Goal: Transaction & Acquisition: Purchase product/service

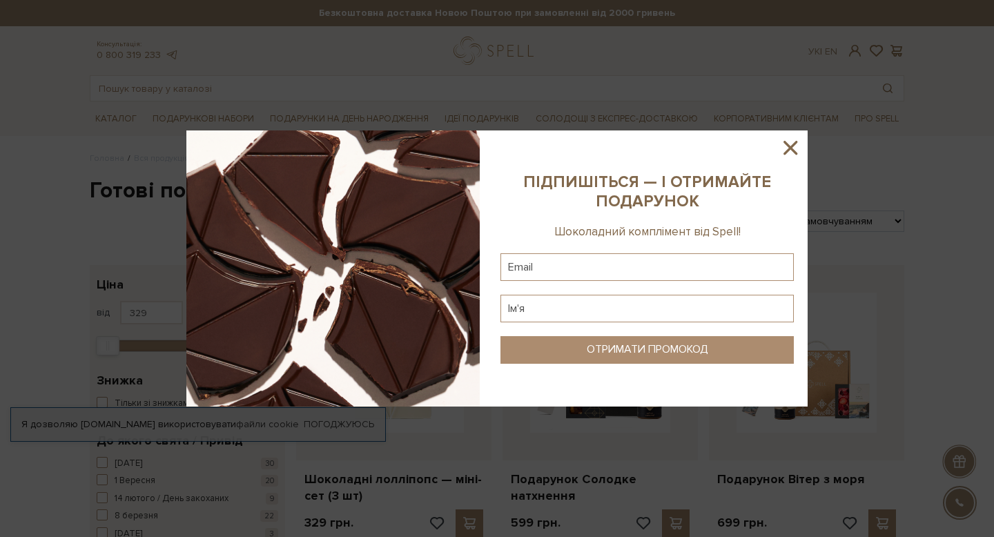
click at [788, 150] on icon at bounding box center [790, 148] width 14 height 14
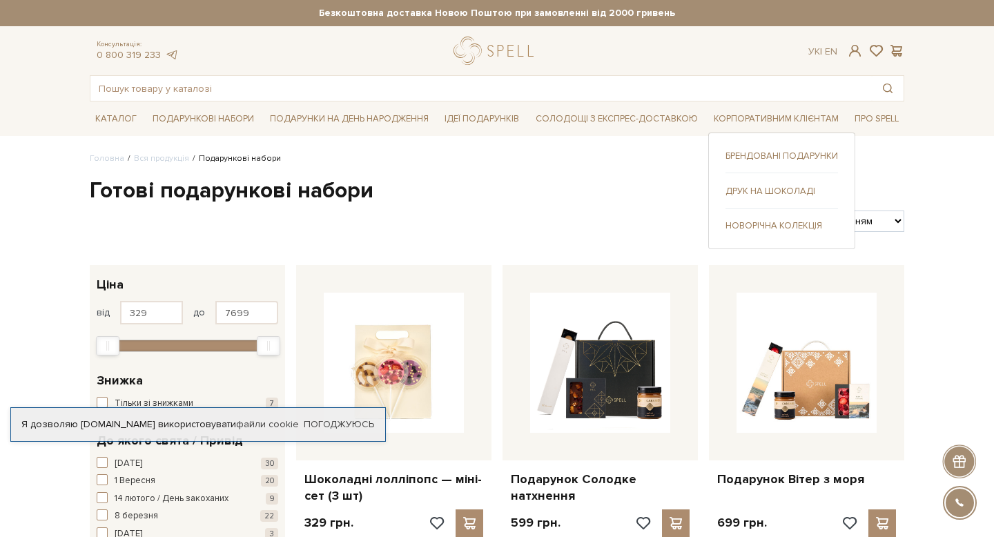
click at [763, 221] on link "Новорічна колекція" at bounding box center [781, 225] width 112 height 12
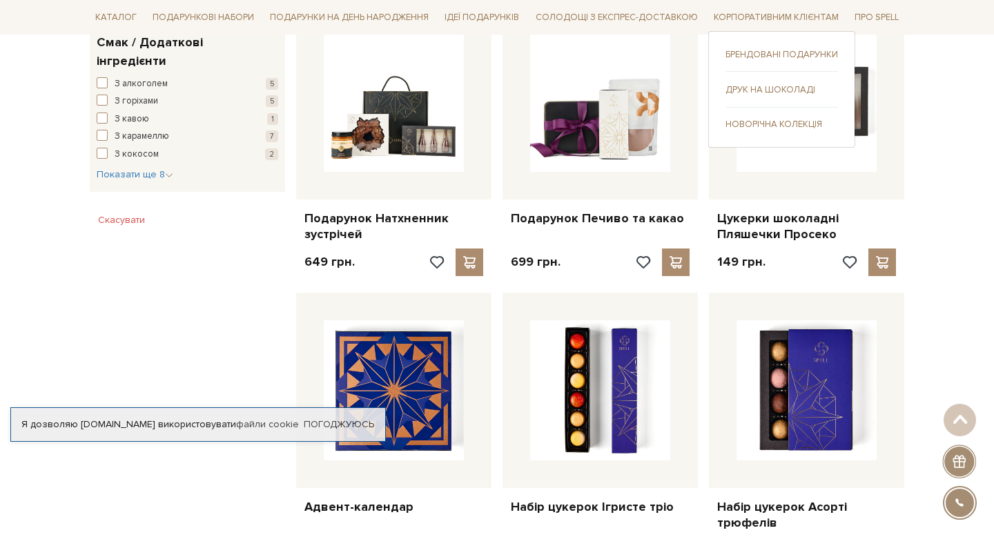
scroll to position [832, 0]
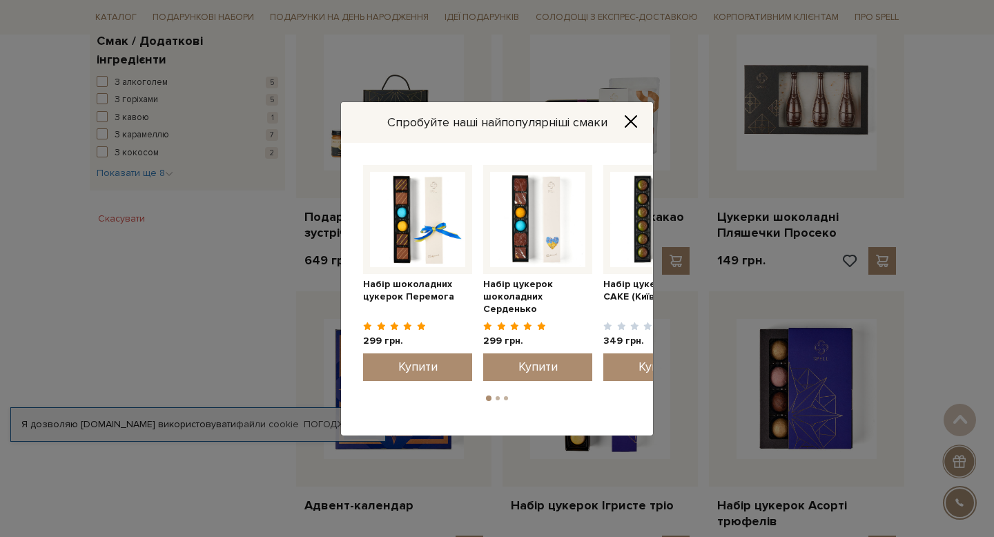
click at [626, 122] on icon "Close" at bounding box center [631, 122] width 14 height 14
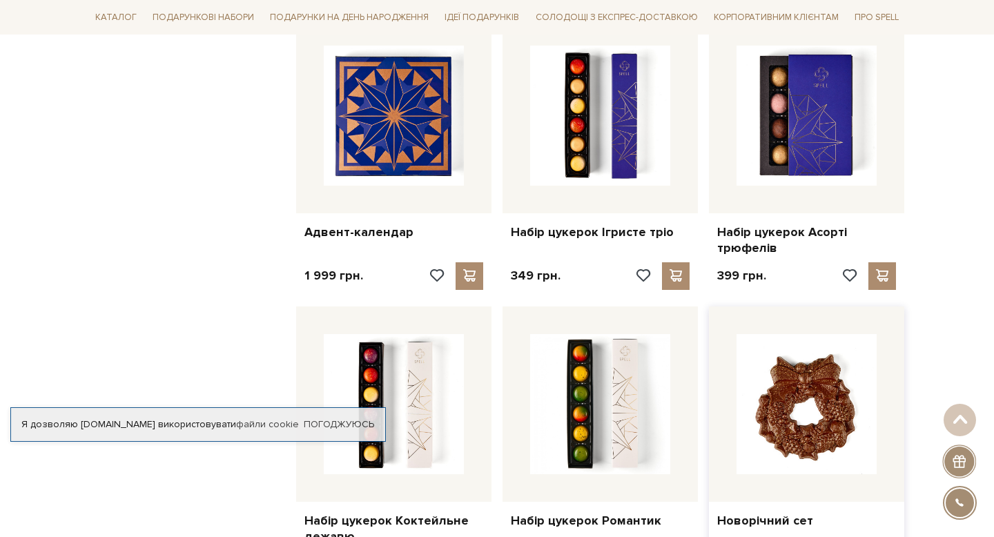
scroll to position [1106, 0]
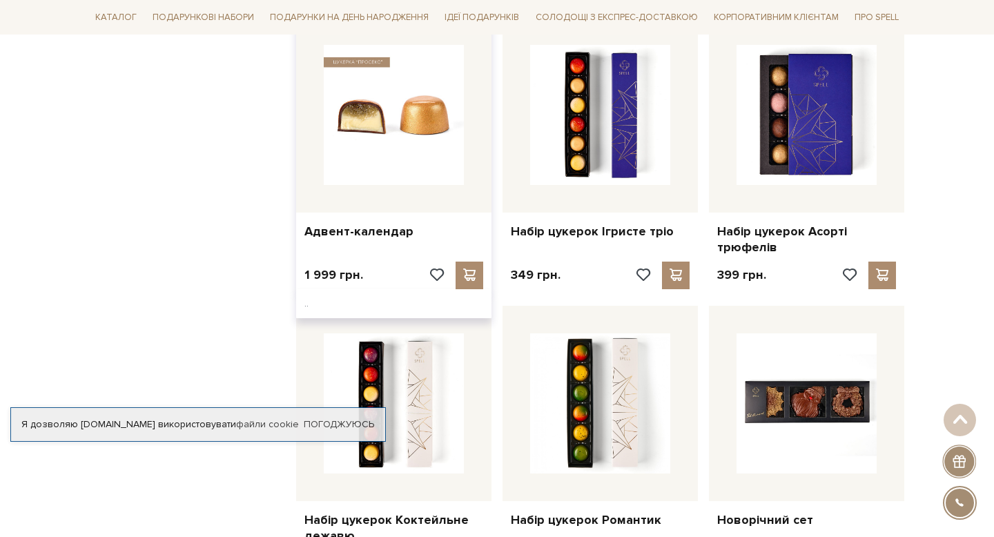
click at [410, 126] on img at bounding box center [394, 115] width 140 height 140
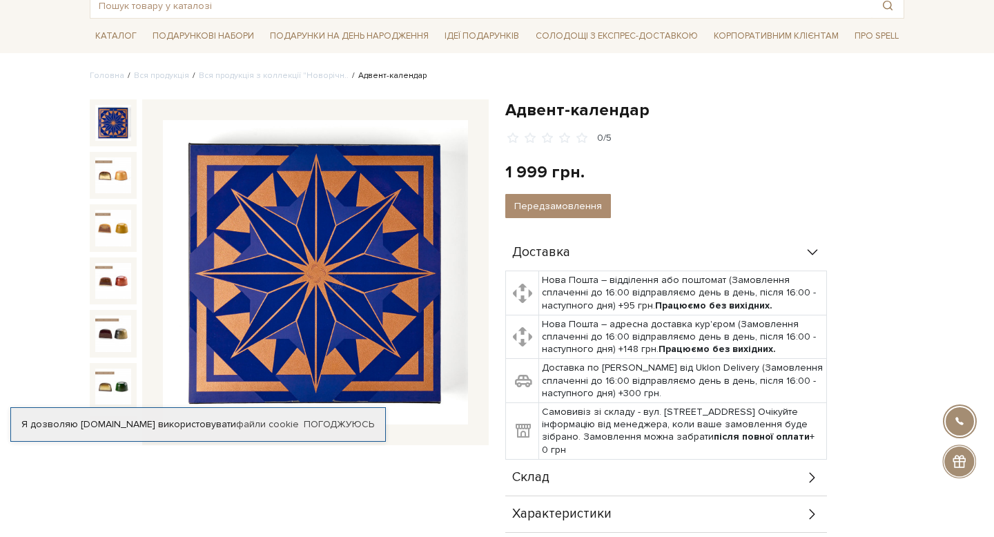
scroll to position [72, 0]
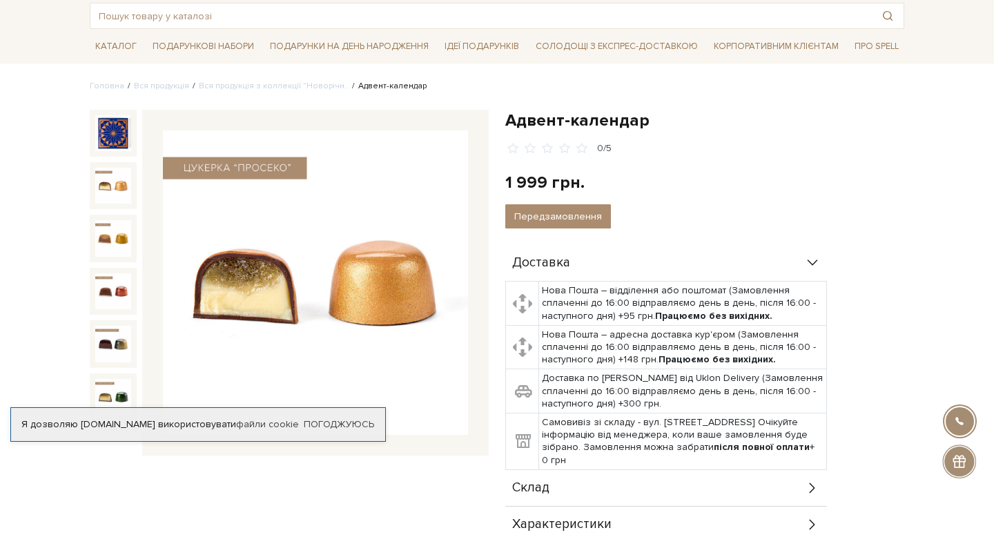
click at [126, 186] on img at bounding box center [113, 186] width 36 height 36
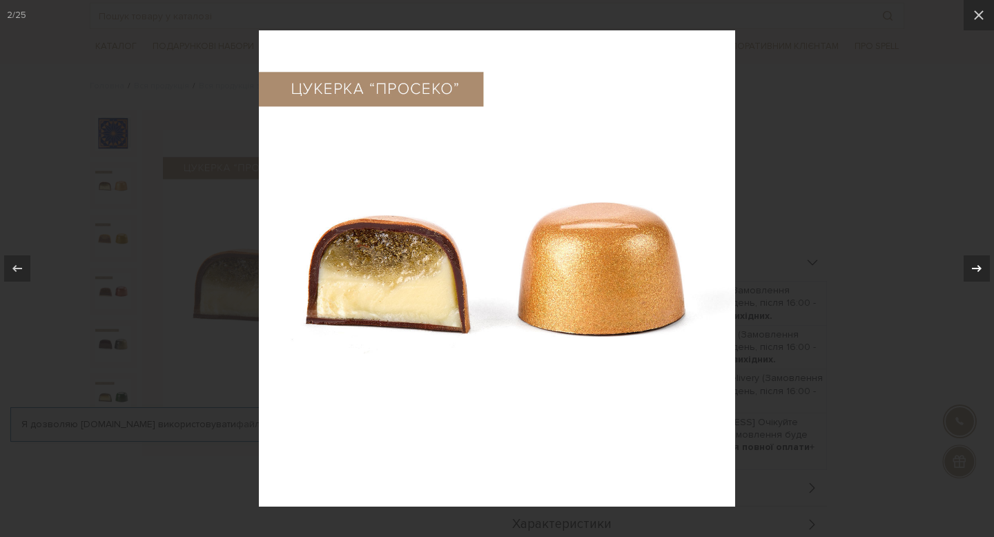
click at [979, 269] on icon at bounding box center [976, 268] width 10 height 7
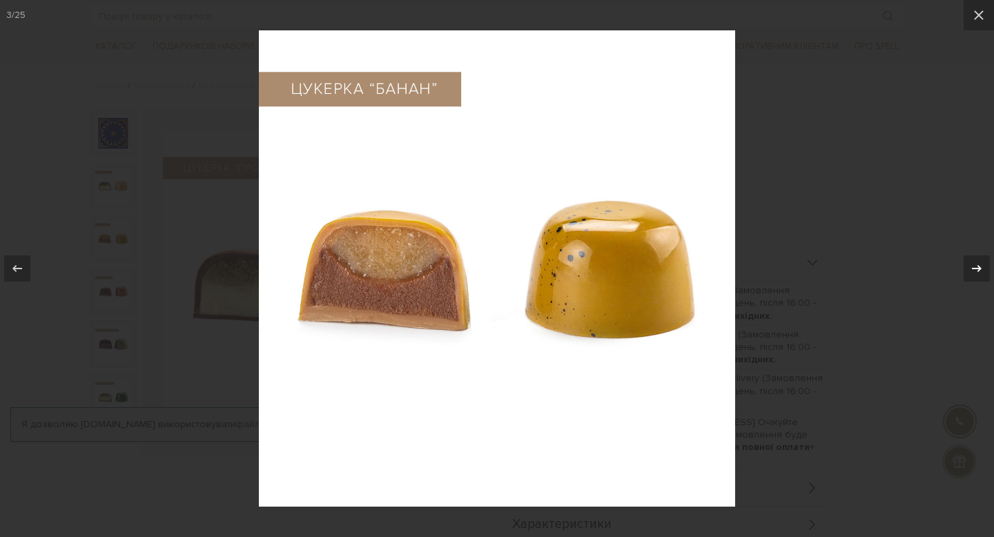
click at [979, 269] on icon at bounding box center [976, 268] width 10 height 7
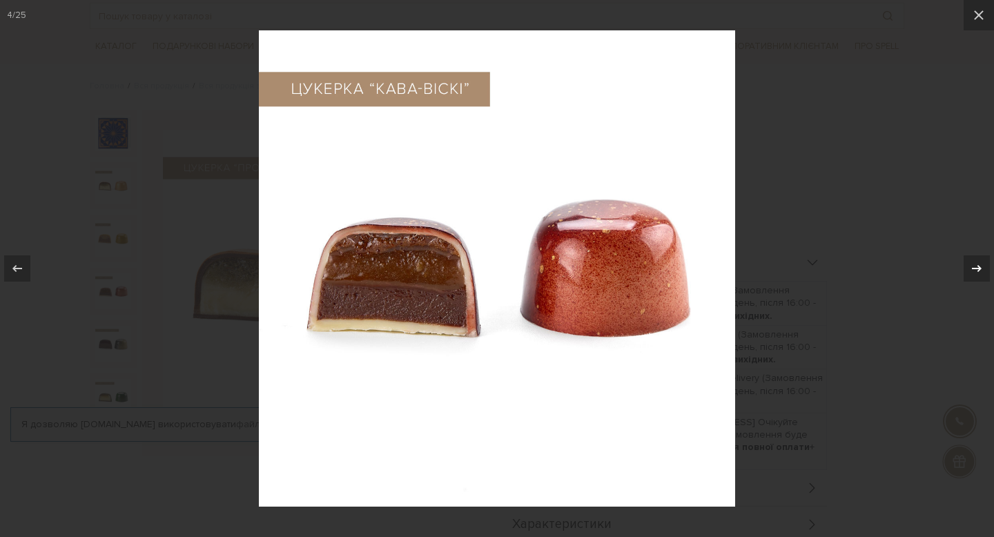
click at [979, 269] on icon at bounding box center [976, 268] width 10 height 7
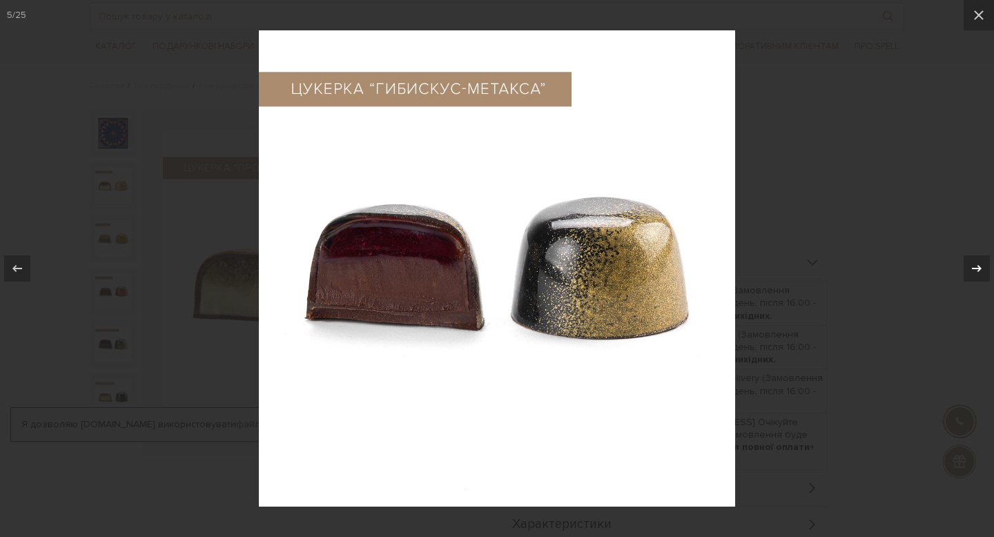
click at [979, 269] on icon at bounding box center [976, 268] width 10 height 7
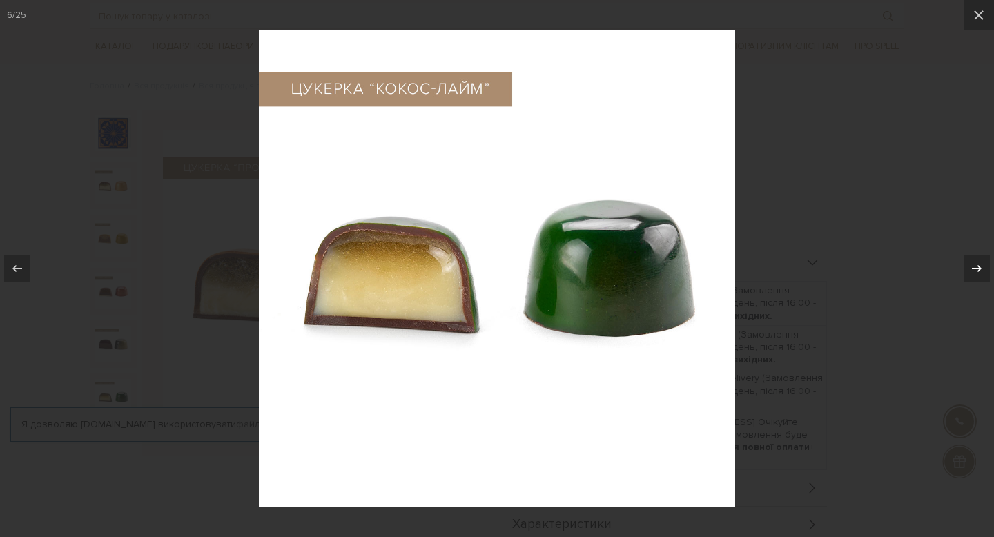
click at [979, 269] on icon at bounding box center [976, 268] width 10 height 7
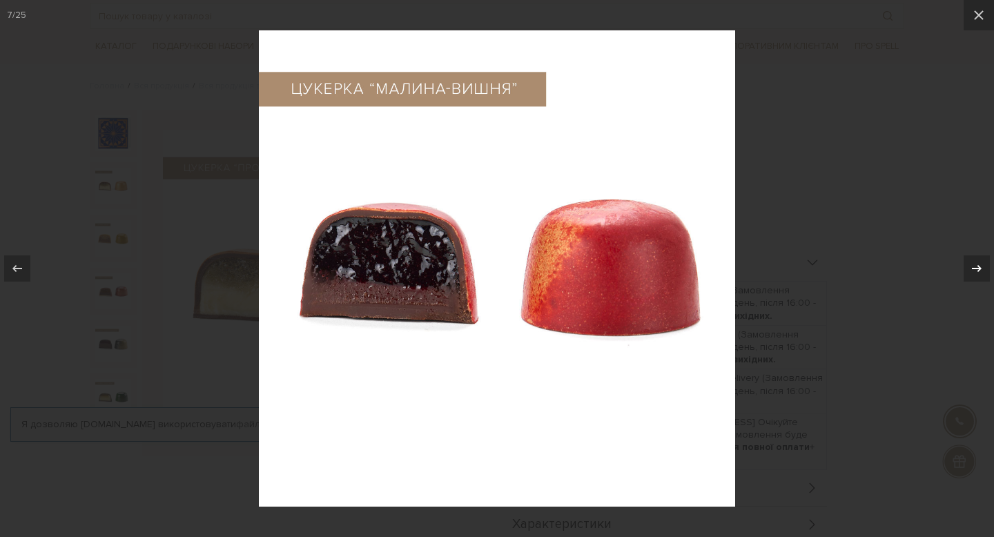
click at [979, 269] on icon at bounding box center [976, 268] width 10 height 7
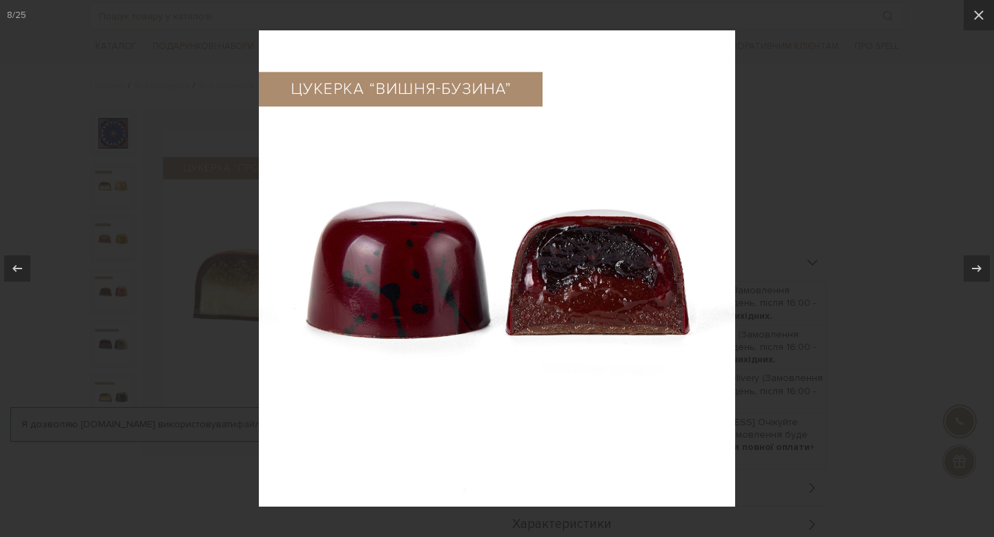
click at [897, 221] on div at bounding box center [497, 268] width 994 height 537
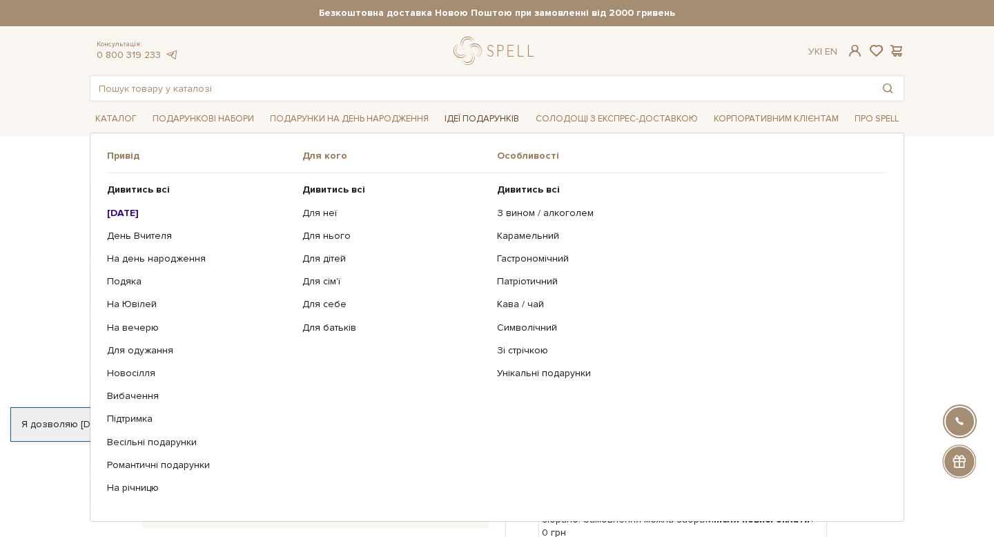
click at [487, 119] on link "Ідеї подарунків" at bounding box center [482, 118] width 86 height 21
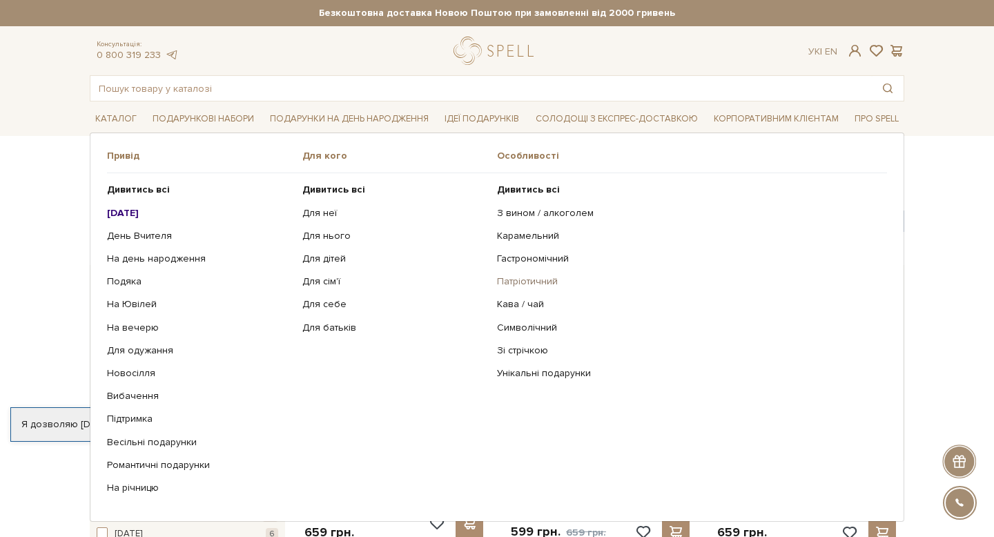
click at [536, 281] on link "Патріотичний" at bounding box center [686, 281] width 379 height 12
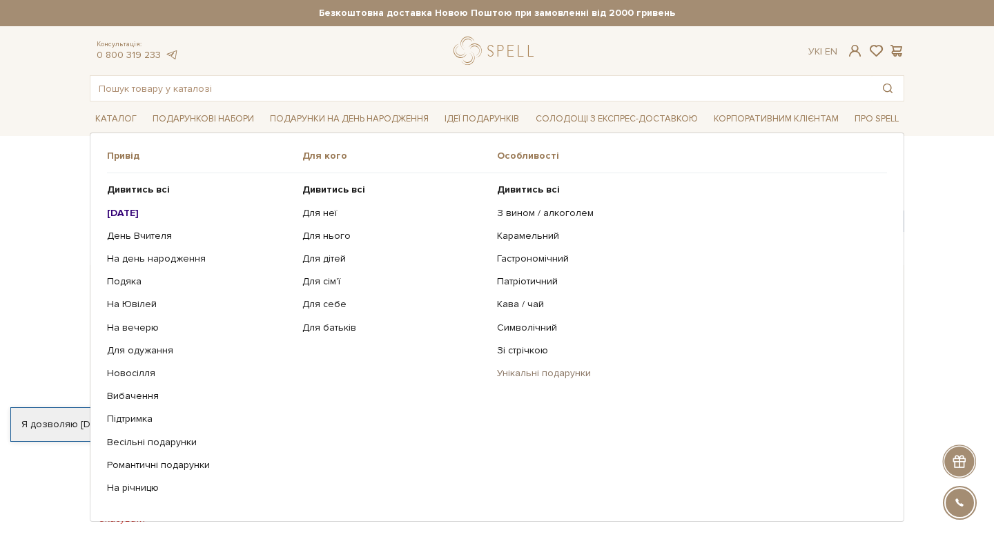
click at [535, 373] on link "Унікальні подарунки" at bounding box center [686, 373] width 379 height 12
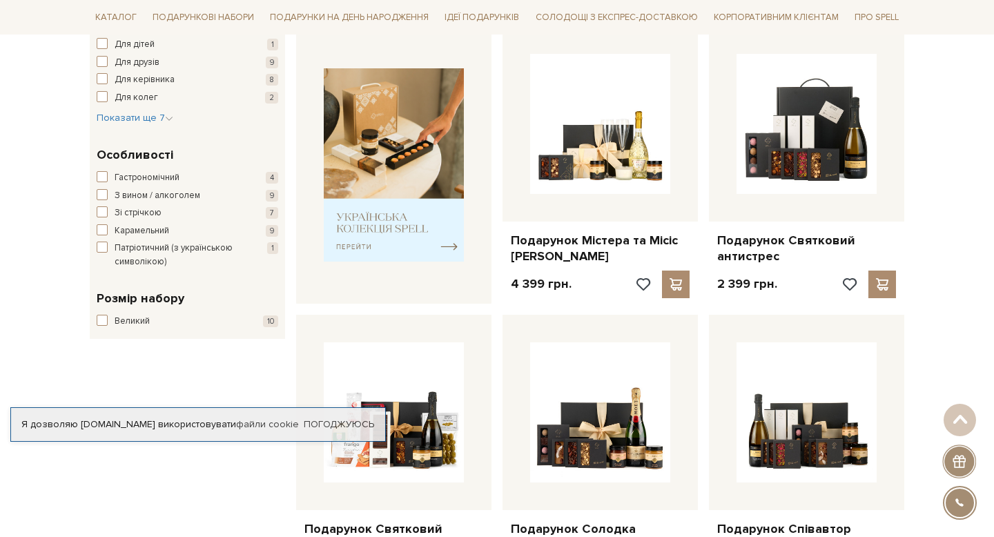
scroll to position [526, 0]
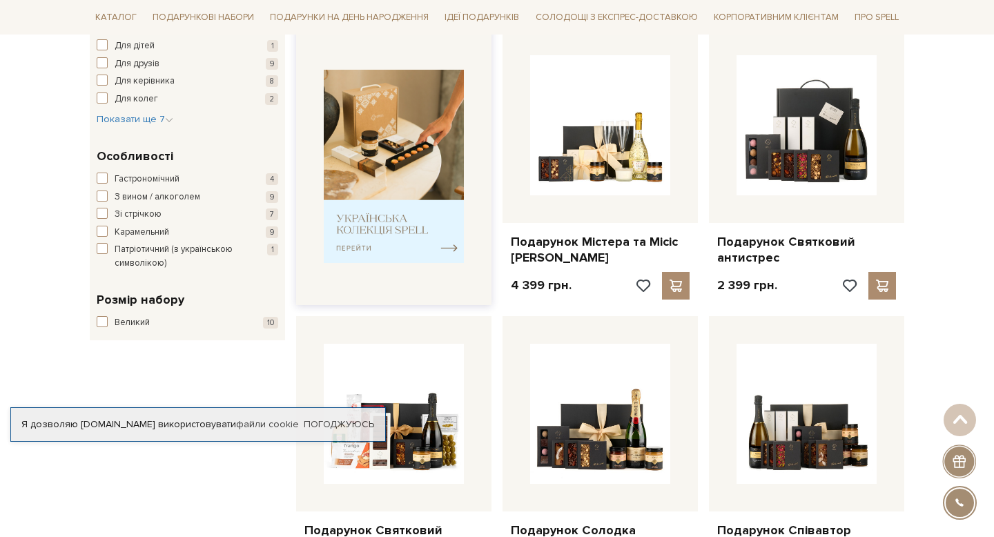
click at [371, 225] on img at bounding box center [394, 167] width 140 height 194
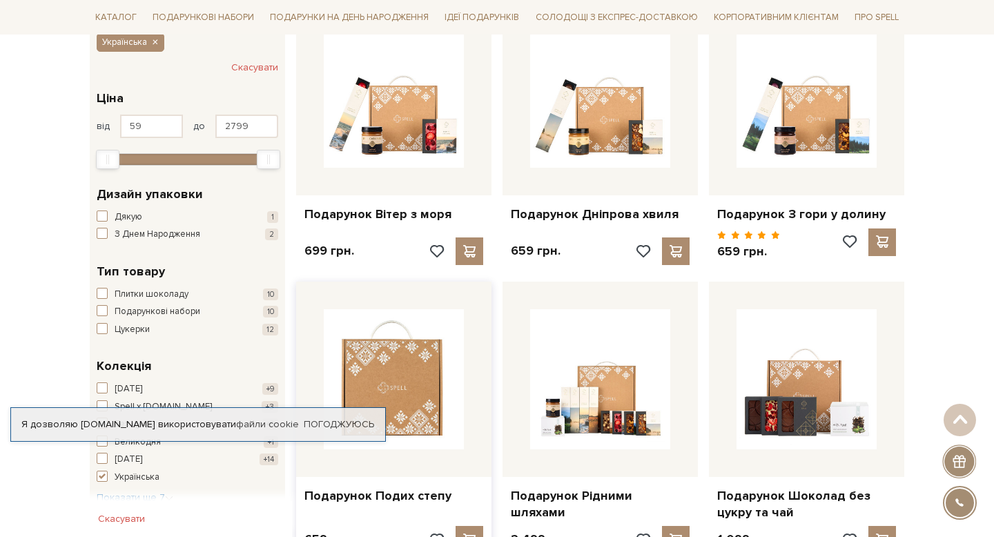
scroll to position [264, 0]
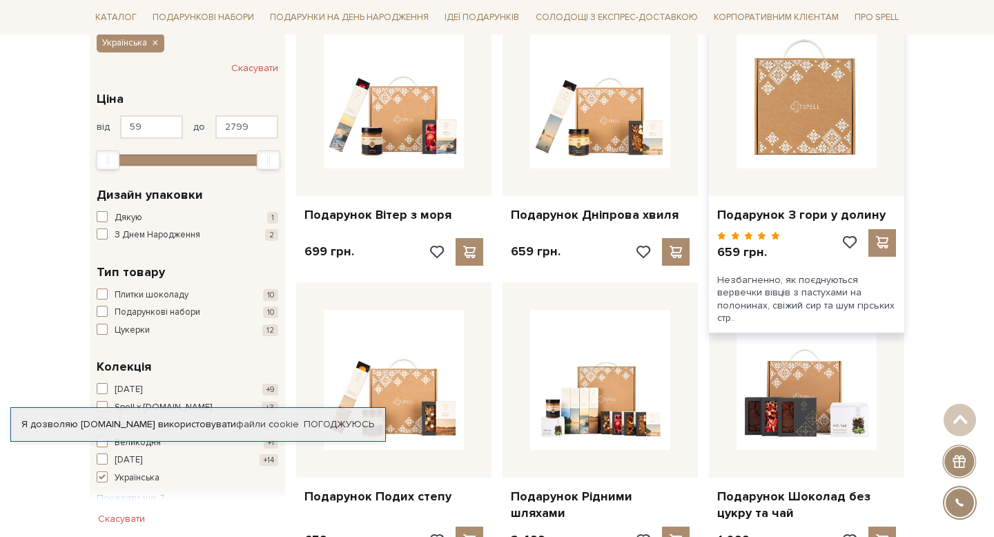
click at [829, 153] on img at bounding box center [806, 98] width 140 height 140
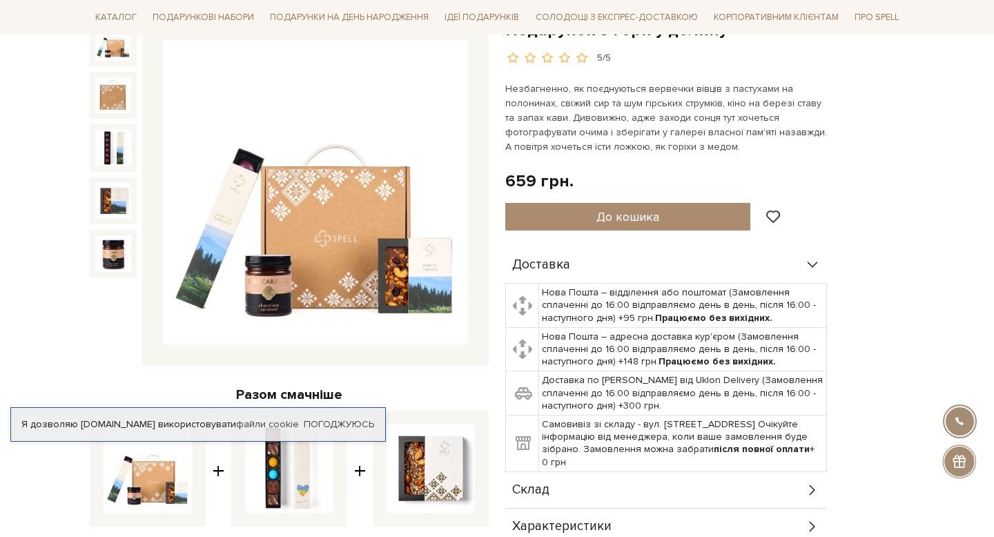
scroll to position [210, 0]
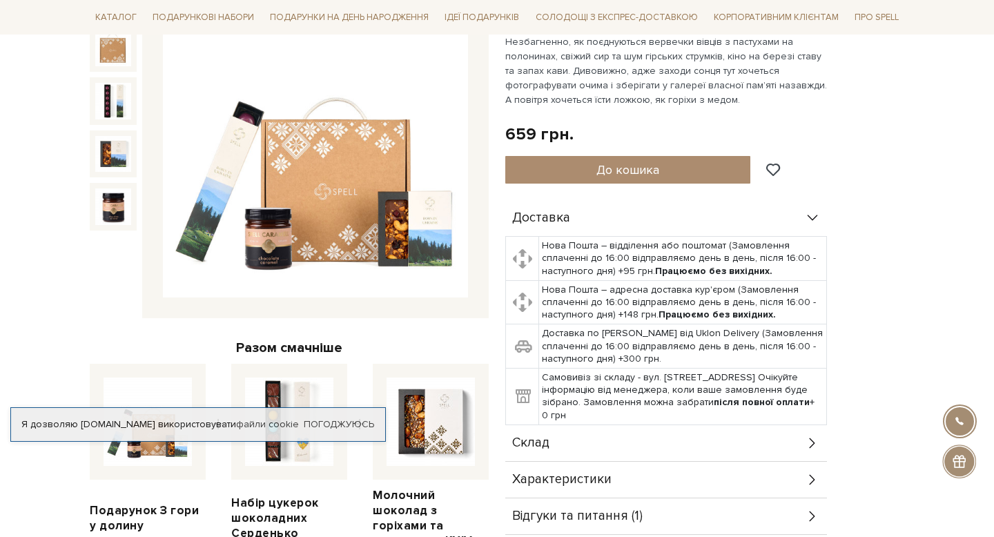
click at [471, 159] on div at bounding box center [315, 145] width 346 height 346
click at [417, 180] on img at bounding box center [315, 145] width 305 height 305
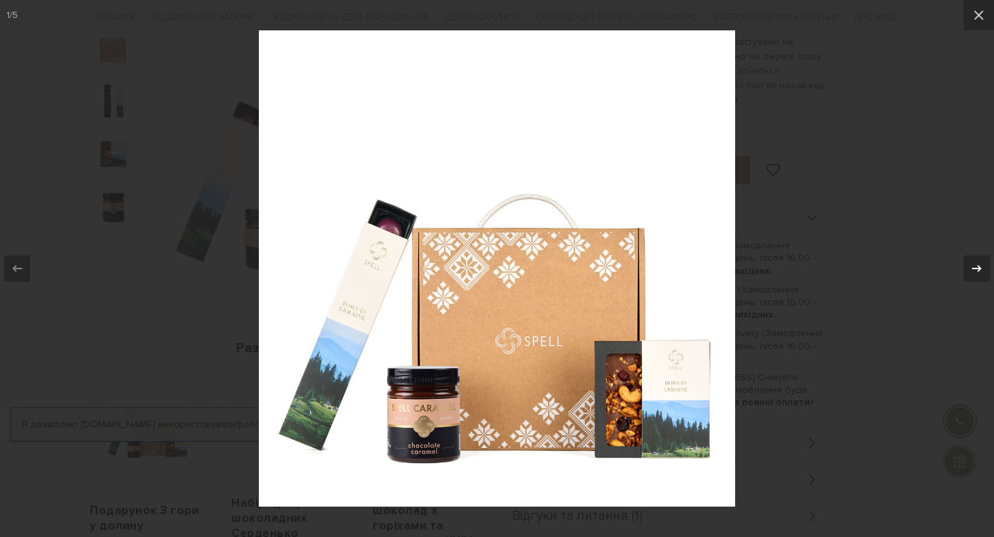
click at [976, 271] on icon at bounding box center [976, 268] width 17 height 17
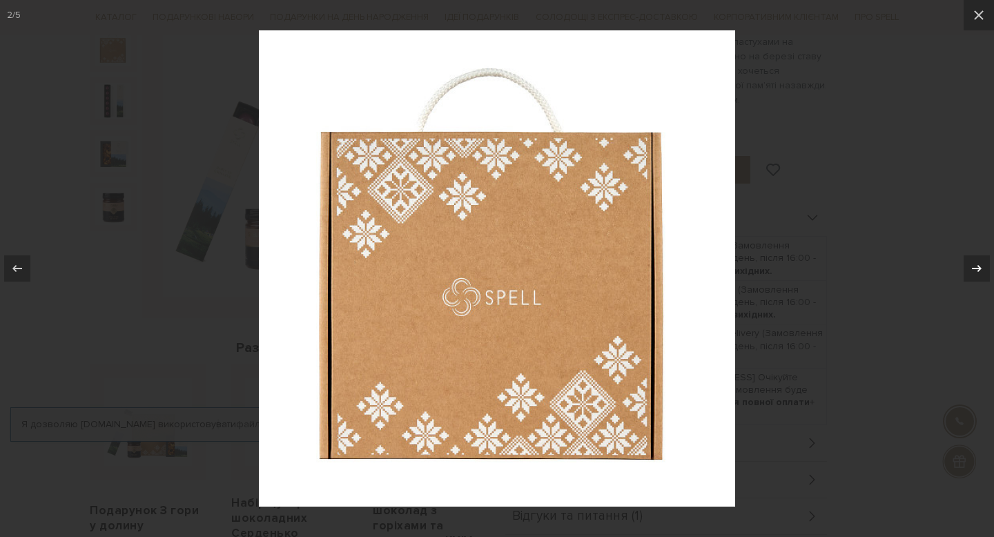
click at [976, 271] on icon at bounding box center [976, 268] width 17 height 17
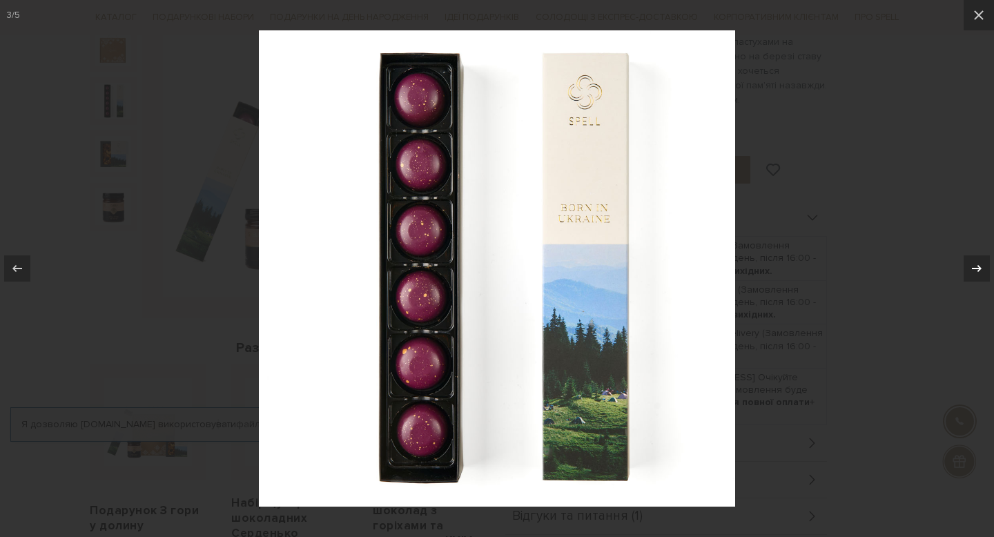
click at [976, 271] on icon at bounding box center [976, 268] width 17 height 17
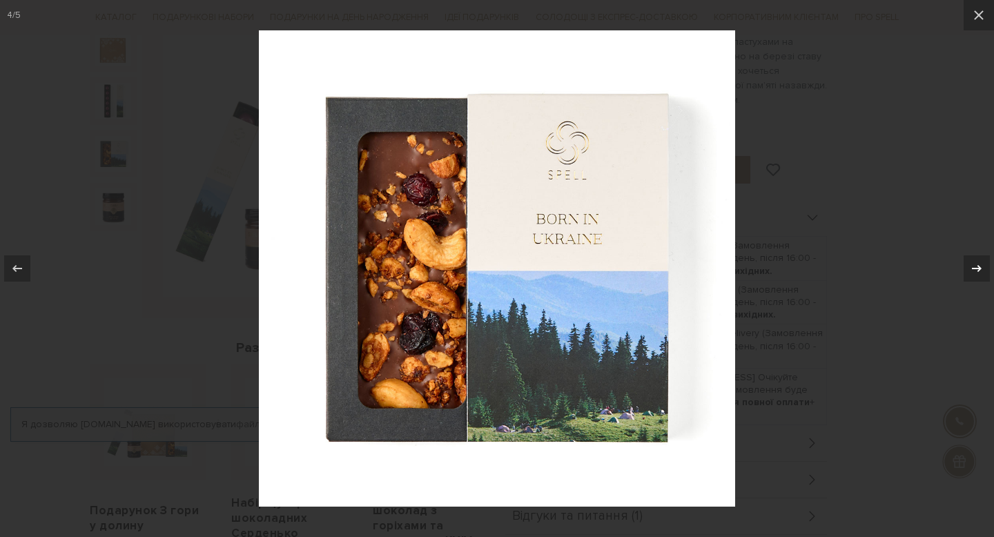
click at [976, 271] on icon at bounding box center [976, 268] width 17 height 17
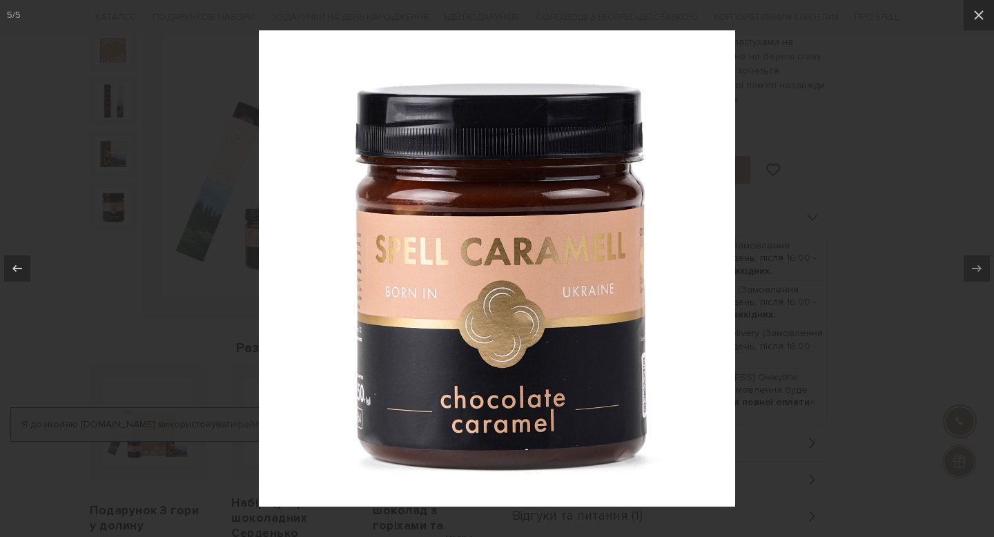
click at [917, 261] on div at bounding box center [497, 268] width 994 height 537
